Goal: Transaction & Acquisition: Purchase product/service

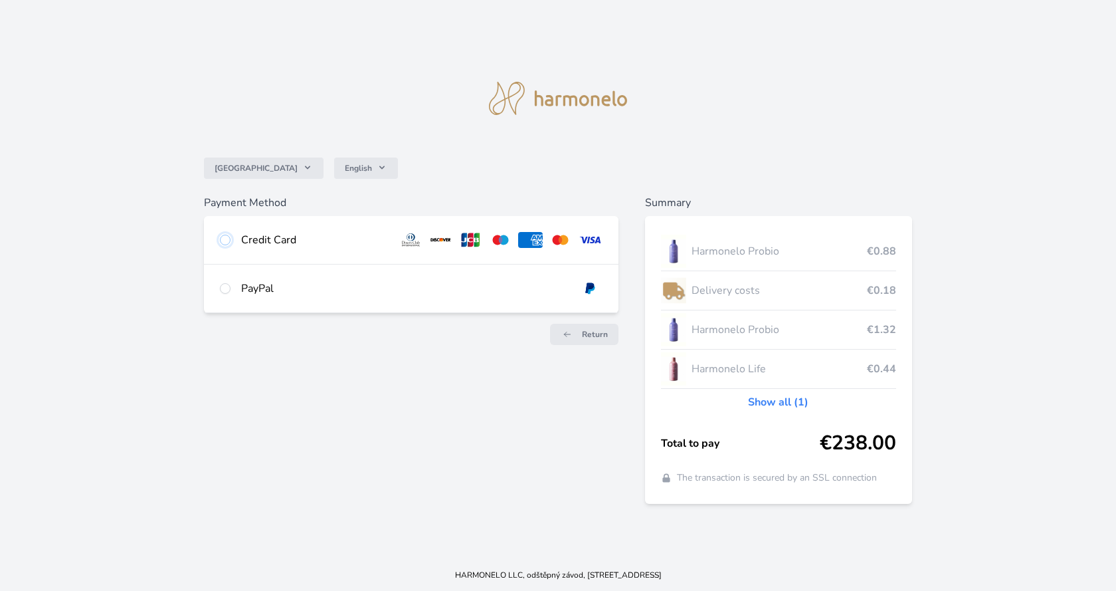
click at [227, 237] on input "radio" at bounding box center [225, 240] width 11 height 11
radio input "true"
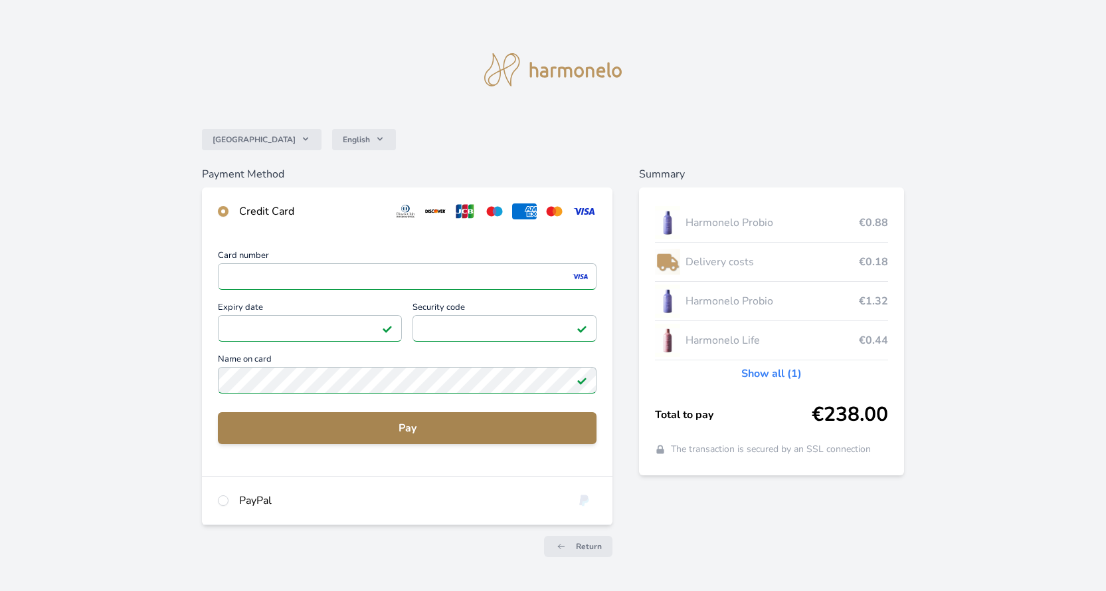
click at [399, 425] on span "Pay" at bounding box center [407, 428] width 357 height 16
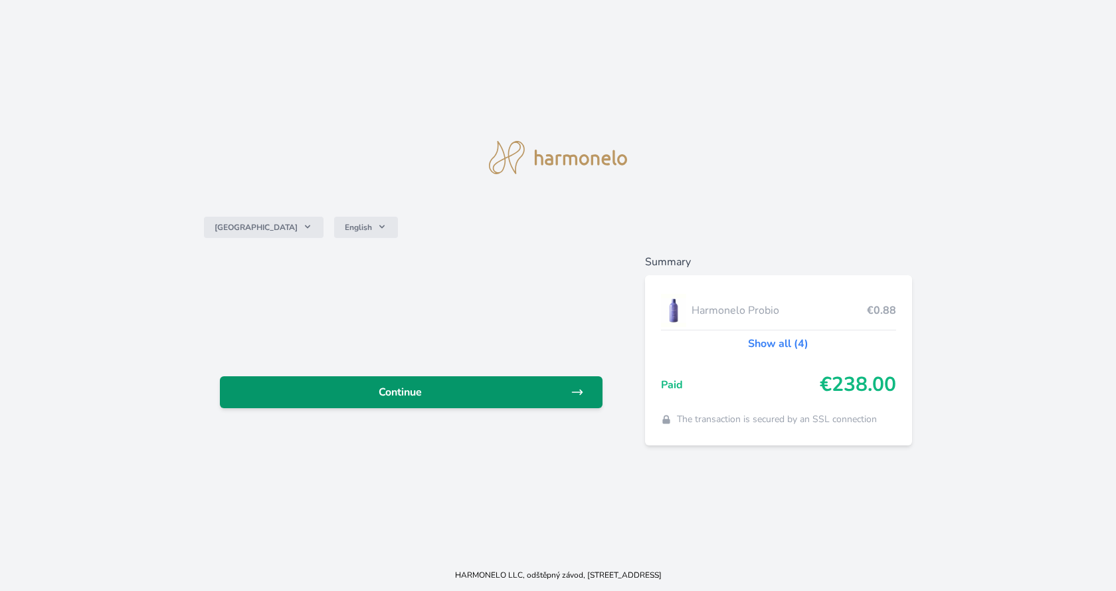
click at [405, 390] on span "Continue" at bounding box center [401, 392] width 340 height 16
